Goal: Navigation & Orientation: Find specific page/section

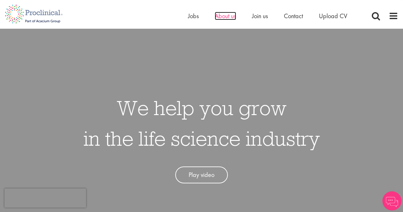
click at [225, 18] on span "About us" at bounding box center [225, 16] width 21 height 8
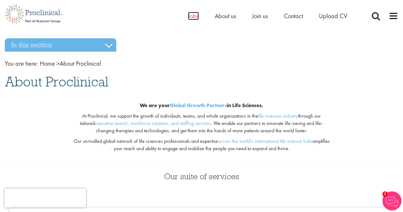
click at [196, 16] on span "Jobs" at bounding box center [193, 16] width 11 height 8
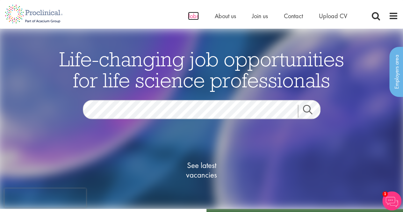
click at [192, 15] on span "Jobs" at bounding box center [193, 16] width 11 height 8
click at [230, 15] on span "About us" at bounding box center [225, 16] width 21 height 8
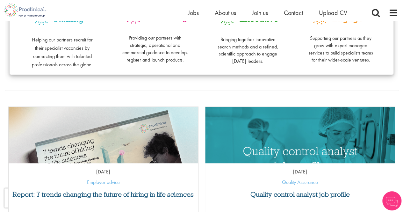
scroll to position [227, 0]
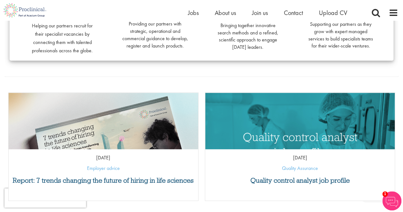
click at [59, 22] on span "Helping our partners recruit for their specialist vacancies by connecting them …" at bounding box center [62, 38] width 61 height 32
click at [64, 37] on p "Helping our partners recruit for their specialist vacancies by connecting them …" at bounding box center [62, 33] width 67 height 41
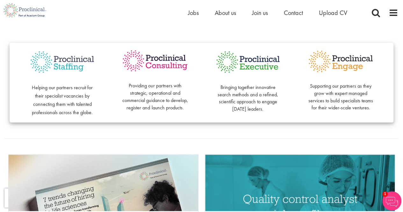
scroll to position [161, 0]
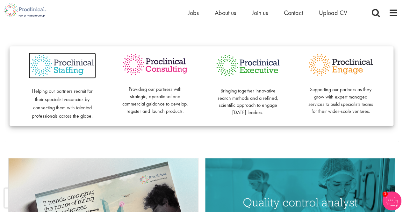
click at [62, 67] on img at bounding box center [62, 66] width 67 height 26
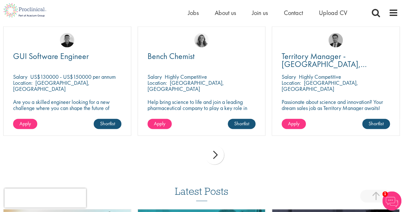
scroll to position [687, 0]
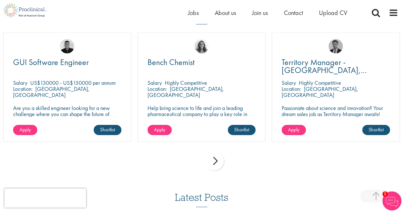
click at [210, 154] on div "next" at bounding box center [214, 160] width 19 height 19
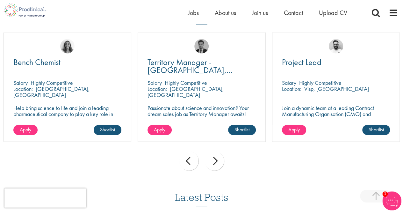
click at [212, 158] on div "next" at bounding box center [214, 160] width 19 height 19
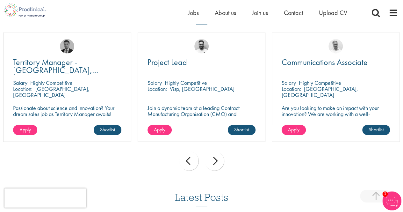
click at [215, 154] on div "next" at bounding box center [214, 160] width 19 height 19
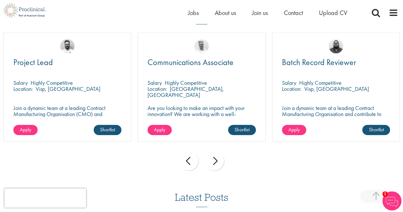
click at [215, 154] on div "next" at bounding box center [214, 160] width 19 height 19
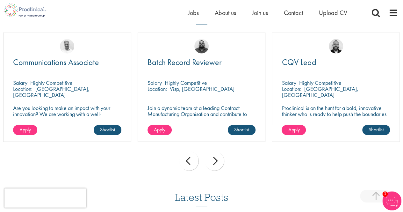
click at [215, 154] on div "next" at bounding box center [214, 160] width 19 height 19
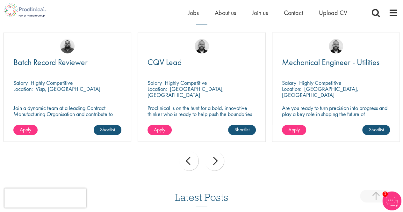
click at [215, 154] on div "next" at bounding box center [214, 160] width 19 height 19
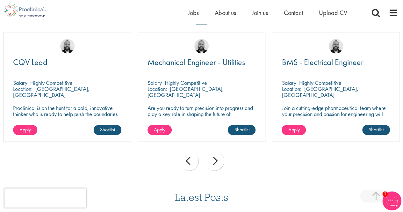
click at [215, 154] on div "next" at bounding box center [214, 160] width 19 height 19
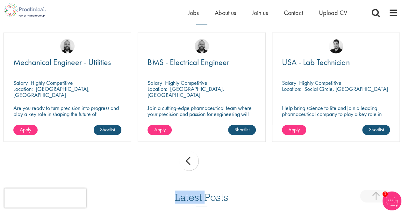
click at [215, 154] on div "prev next" at bounding box center [201, 162] width 403 height 28
click at [388, 11] on div "Home Jobs About us Join us Contact Upload CV" at bounding box center [293, 14] width 210 height 13
click at [399, 14] on div "Home Jobs About us Join us Contact Upload CV" at bounding box center [201, 10] width 403 height 21
click at [394, 15] on span at bounding box center [394, 13] width 10 height 10
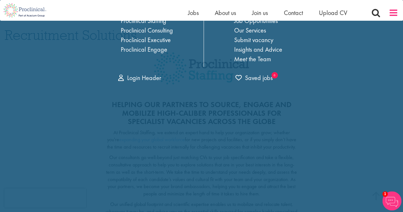
scroll to position [0, 0]
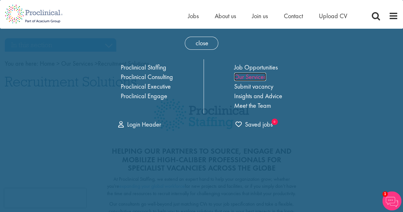
click at [250, 77] on link "Our Services" at bounding box center [250, 77] width 32 height 8
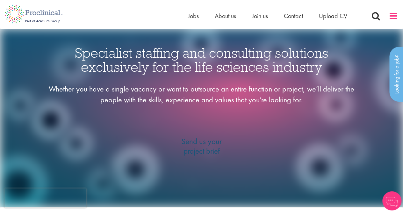
click at [392, 17] on span at bounding box center [394, 16] width 10 height 10
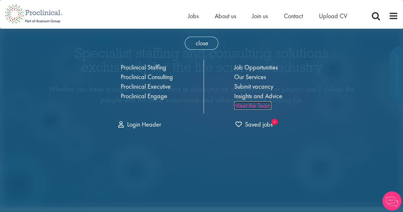
click at [251, 106] on link "Meet the Team" at bounding box center [252, 105] width 37 height 8
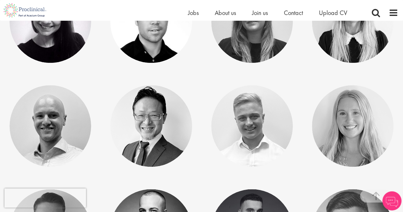
scroll to position [328, 0]
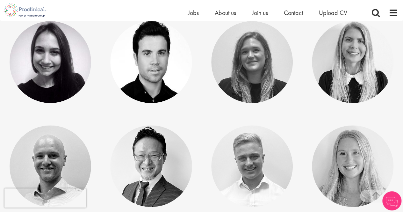
drag, startPoint x: 406, startPoint y: 14, endPoint x: 406, endPoint y: 35, distance: 21.0
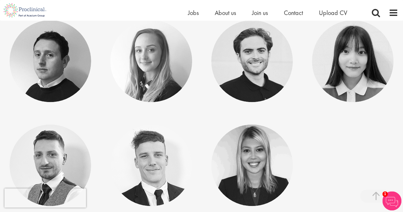
scroll to position [2826, 0]
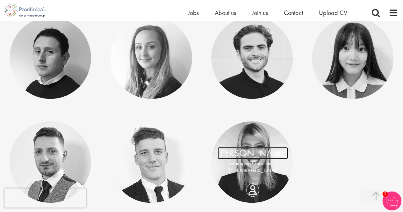
click at [259, 153] on link "[PERSON_NAME]" at bounding box center [253, 153] width 70 height 12
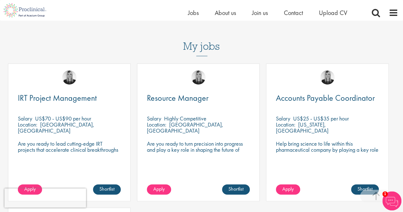
scroll to position [274, 0]
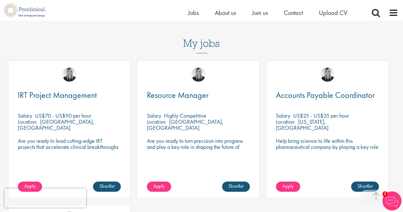
click at [190, 118] on p "[GEOGRAPHIC_DATA], [GEOGRAPHIC_DATA]" at bounding box center [185, 124] width 76 height 13
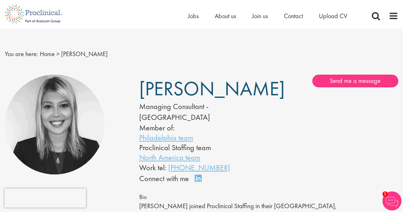
scroll to position [0, 0]
